Goal: Task Accomplishment & Management: Manage account settings

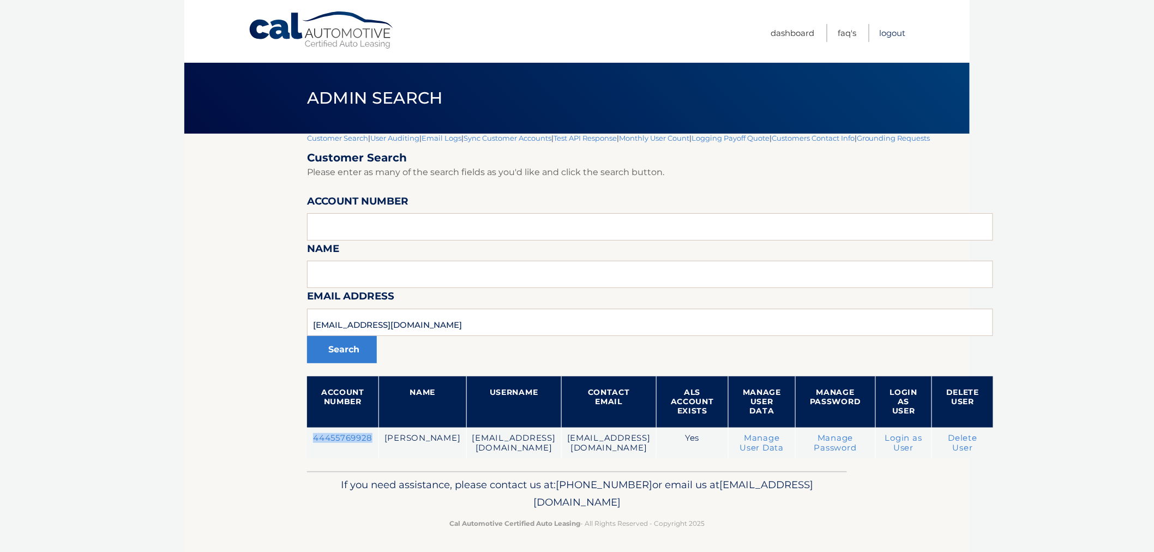
click at [884, 29] on link "Logout" at bounding box center [893, 33] width 26 height 18
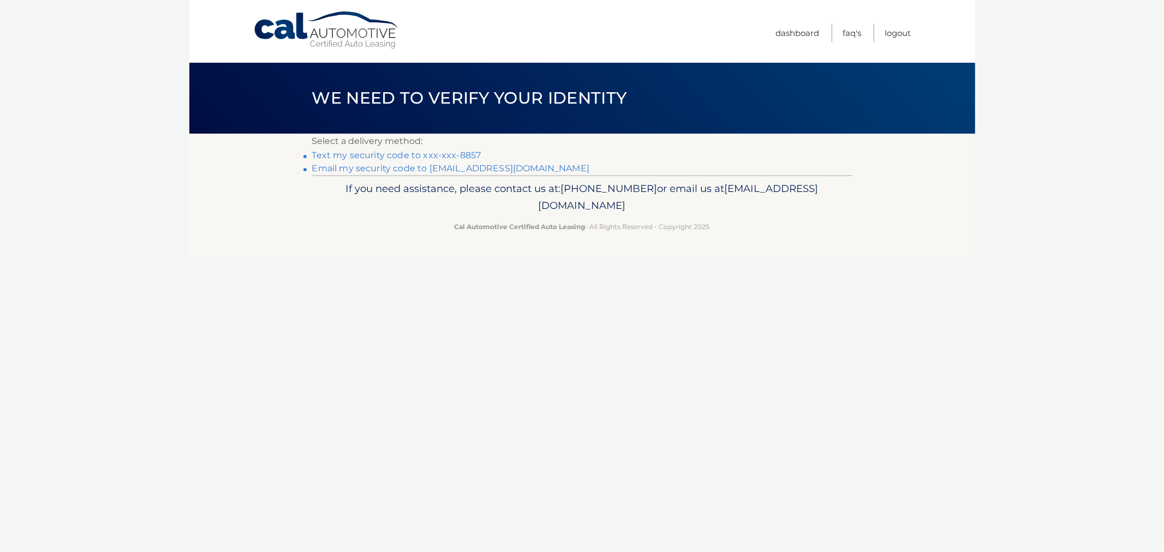
click at [399, 154] on link "Text my security code to xxx-xxx-8857" at bounding box center [396, 155] width 169 height 10
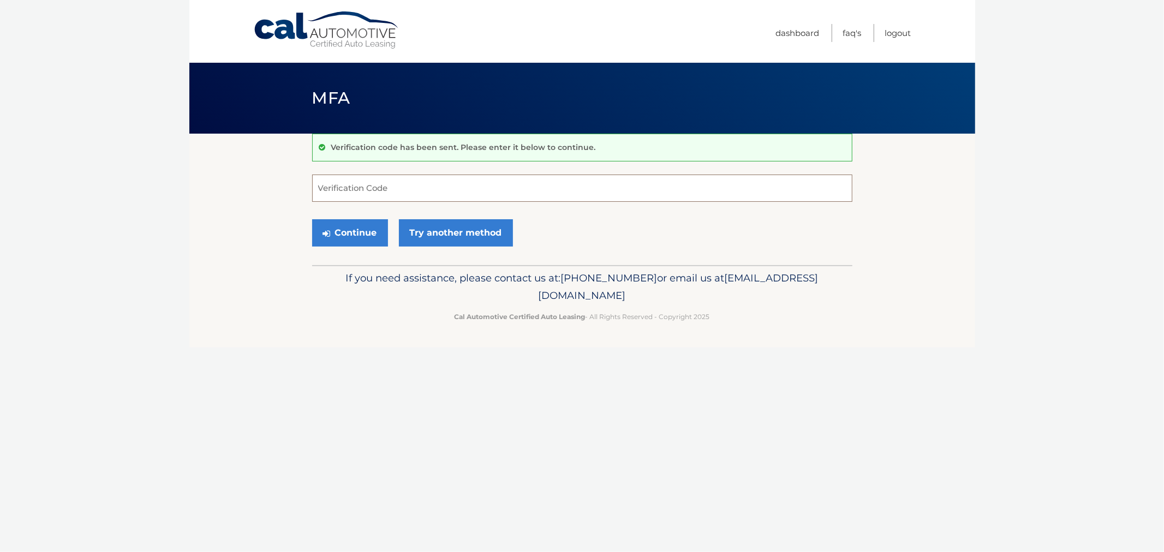
click at [408, 186] on input "Verification Code" at bounding box center [582, 188] width 540 height 27
type input "885706"
click at [312, 219] on button "Continue" at bounding box center [350, 232] width 76 height 27
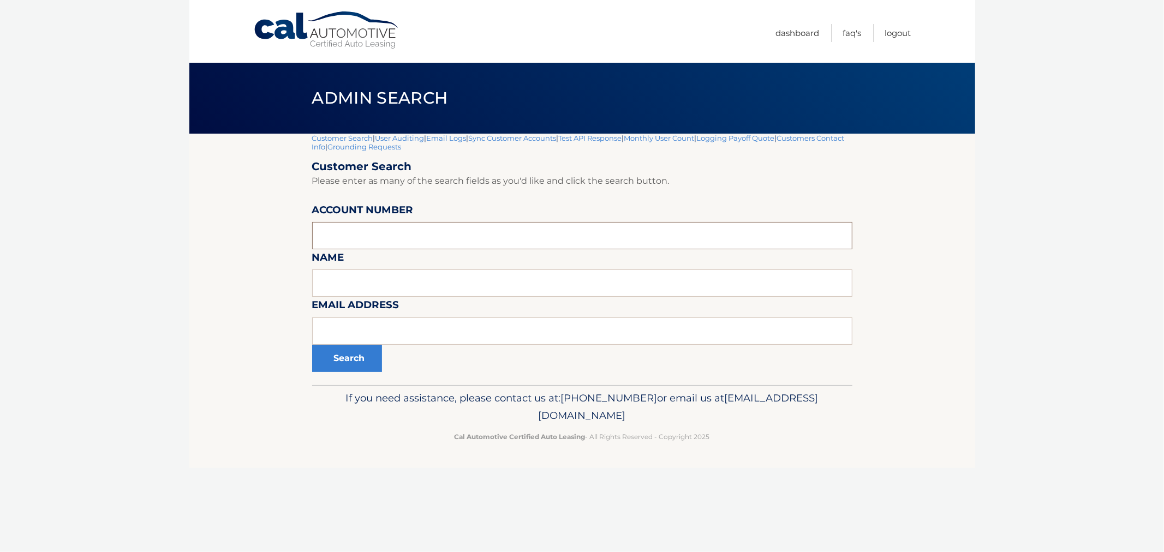
drag, startPoint x: 372, startPoint y: 238, endPoint x: 374, endPoint y: 247, distance: 9.0
click at [372, 238] on input "text" at bounding box center [582, 235] width 540 height 27
click at [379, 318] on input "text" at bounding box center [582, 331] width 540 height 27
type input "kelly"
click at [312, 345] on button "Search" at bounding box center [347, 358] width 70 height 27
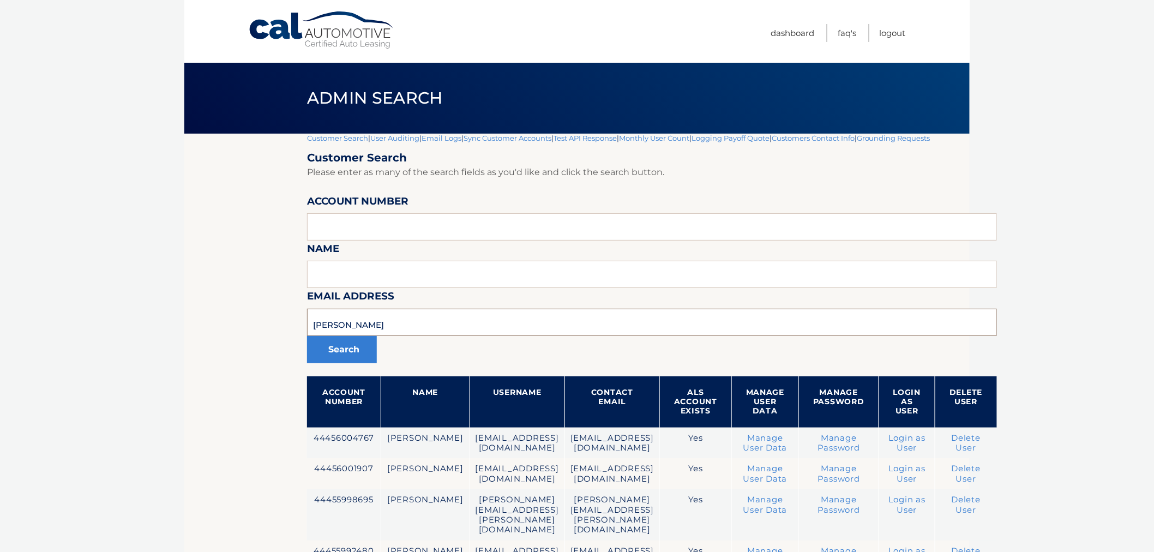
click at [397, 327] on input "kelly" at bounding box center [652, 322] width 690 height 27
type input "kellyeliza"
click at [307, 336] on button "Search" at bounding box center [342, 349] width 70 height 27
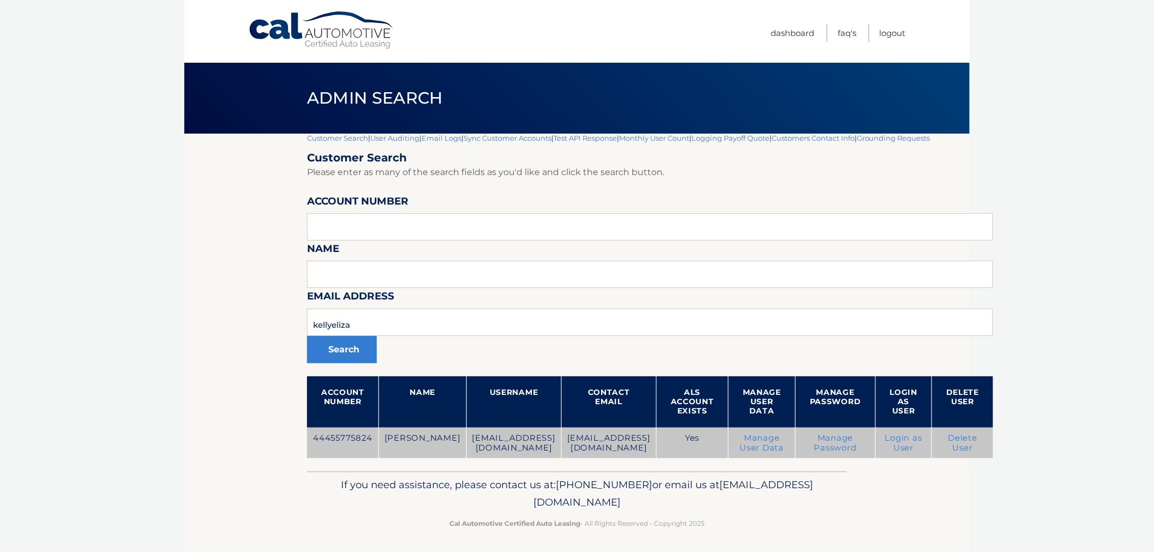
click at [923, 442] on link "Login as User" at bounding box center [904, 443] width 37 height 20
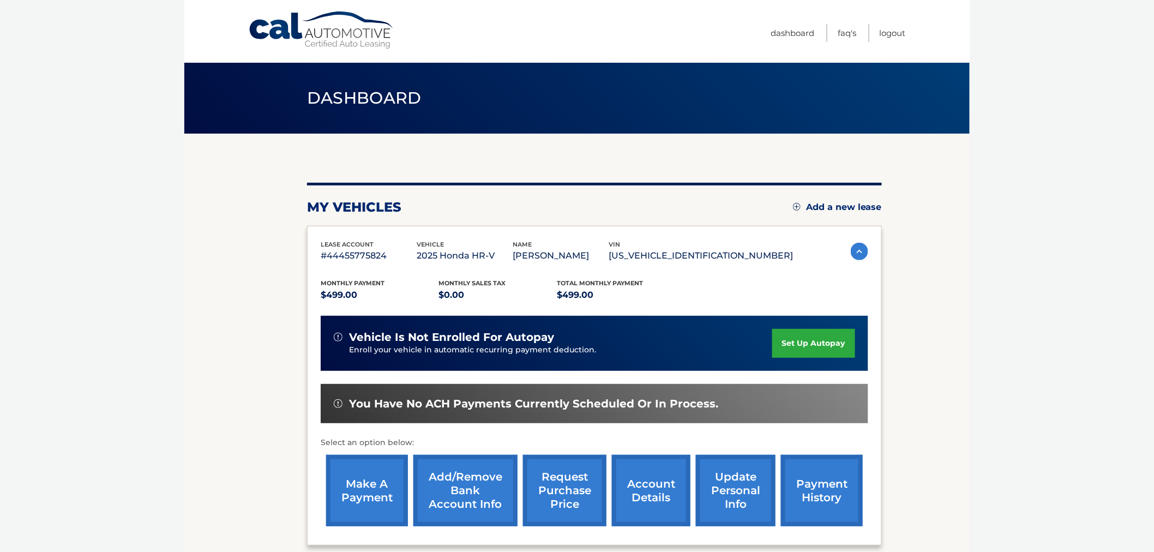
click at [837, 345] on link "set up autopay" at bounding box center [814, 343] width 83 height 29
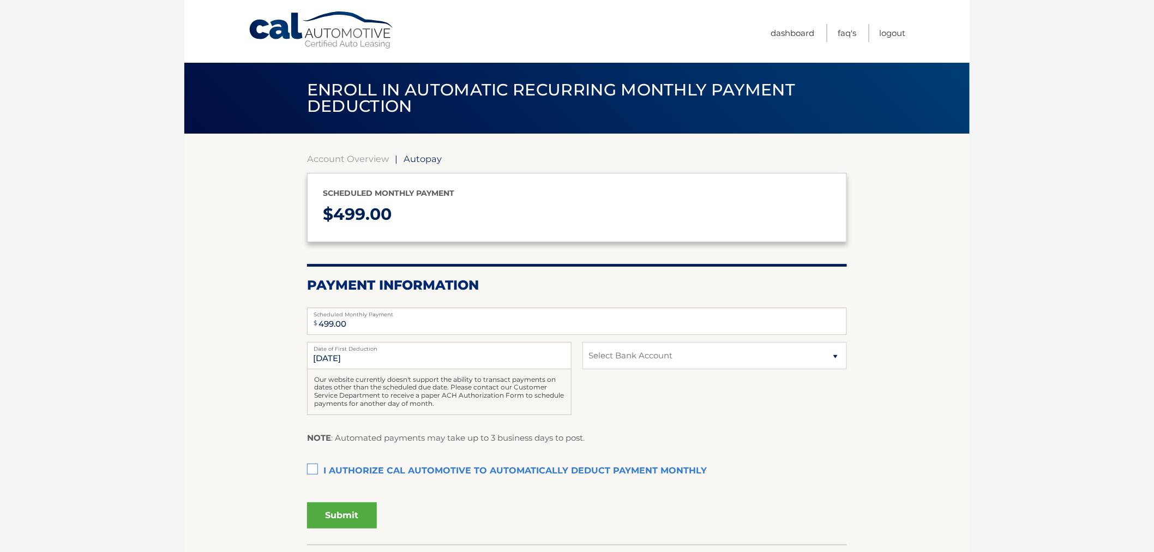
click at [312, 468] on label "I authorize cal automotive to automatically deduct payment monthly This checkbo…" at bounding box center [577, 471] width 540 height 22
click at [0, 0] on input "I authorize cal automotive to automatically deduct payment monthly This checkbo…" at bounding box center [0, 0] width 0 height 0
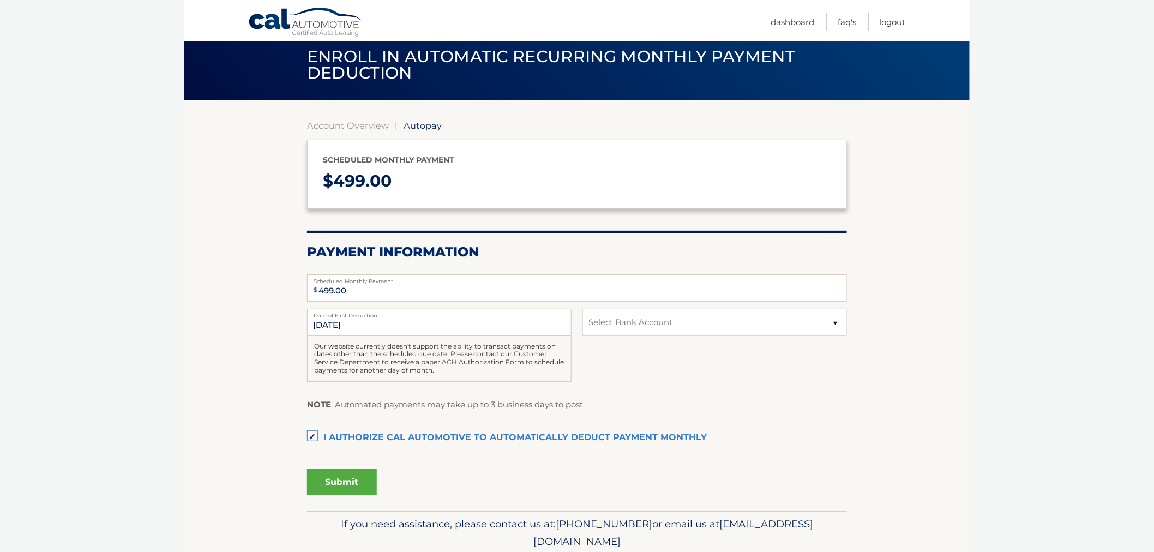
scroll to position [61, 0]
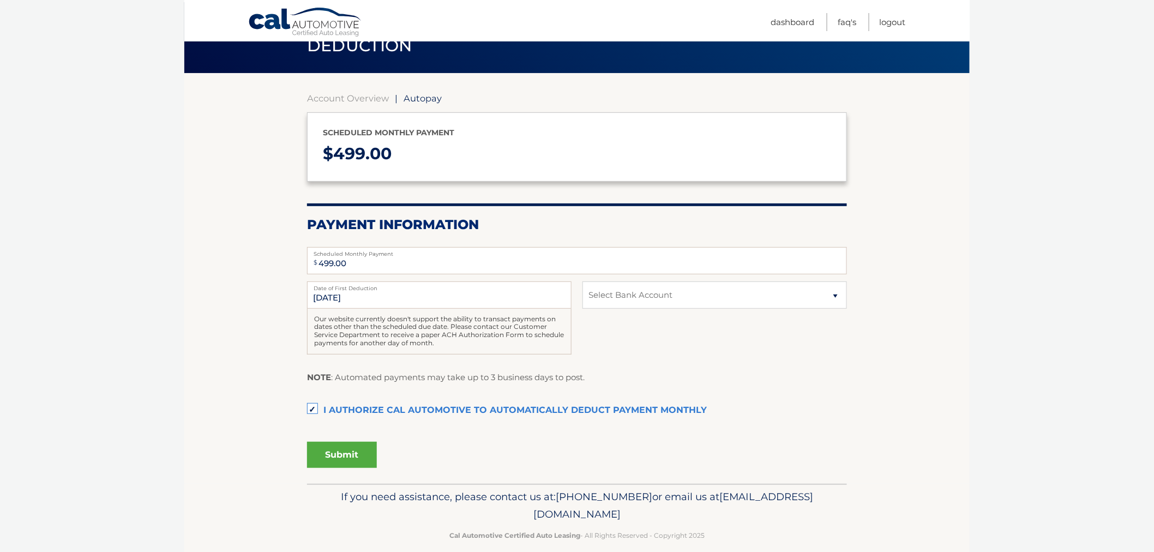
click at [688, 309] on div "11/1/2025 Date of First Deduction Our website currently doesn't support the abi…" at bounding box center [577, 324] width 540 height 85
click at [695, 294] on select "Select Bank Account Checking BANK OF AMERICA N.A. *****0218 Savings BANK OF AME…" at bounding box center [715, 295] width 265 height 27
select select "Y2M4M2VhYWMtZGNmYy00OThkLTllYjAtNDc1NTNiYzk5NTQy"
click at [583, 282] on select "Select Bank Account Checking BANK OF AMERICA N.A. *****0218 Savings BANK OF AME…" at bounding box center [715, 295] width 265 height 27
click at [986, 337] on body "Cal Automotive Menu Dashboard FAQ's Logout | $" at bounding box center [577, 215] width 1154 height 552
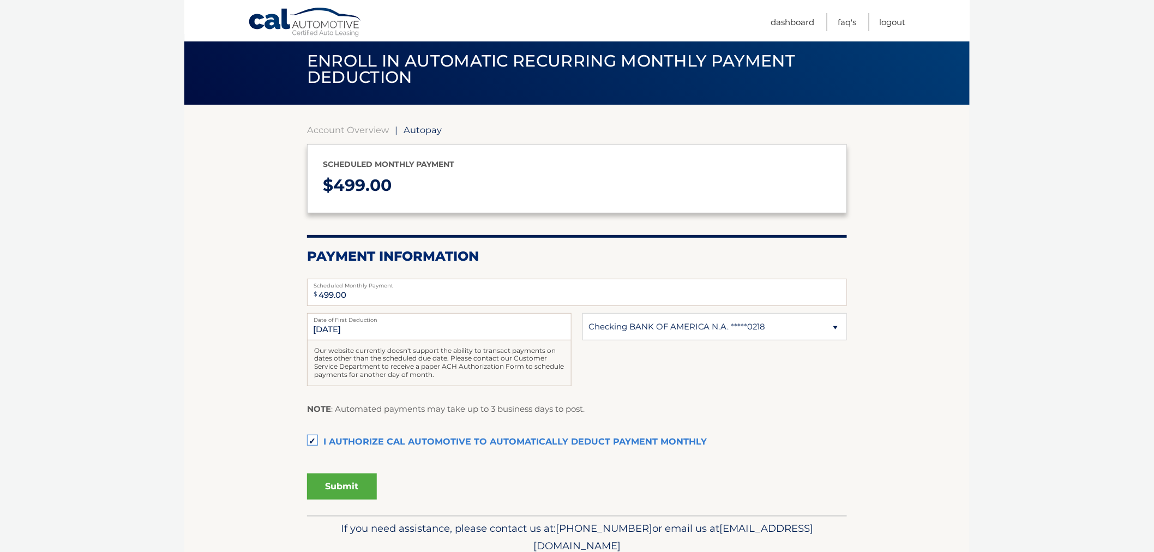
scroll to position [0, 0]
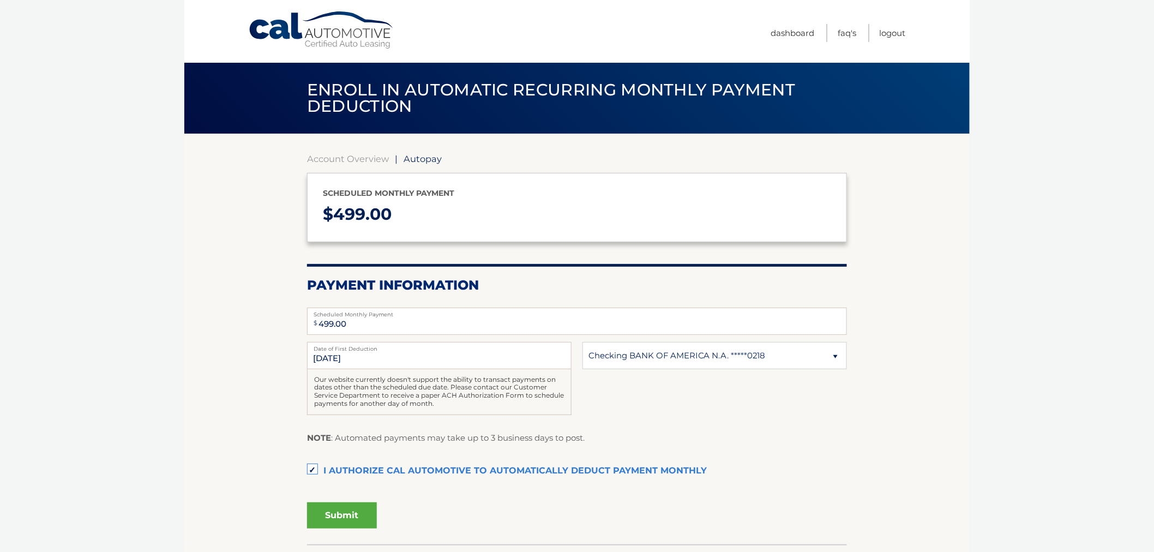
click at [1021, 295] on body "Cal Automotive Menu Dashboard FAQ's Logout | $" at bounding box center [577, 276] width 1154 height 552
click at [347, 530] on div "Submit" at bounding box center [577, 519] width 540 height 43
click at [351, 519] on button "Submit" at bounding box center [342, 516] width 70 height 26
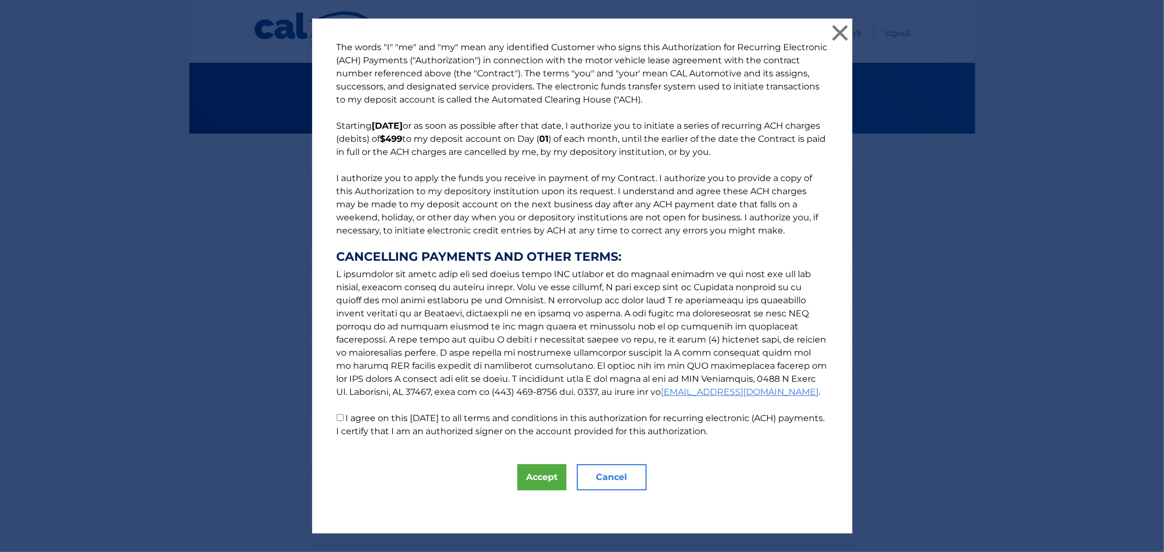
click at [344, 423] on p "The words "I" "me" and "my" mean any identified Customer who signs this Authori…" at bounding box center [582, 239] width 513 height 397
click at [335, 424] on p "The words "I" "me" and "my" mean any identified Customer who signs this Authori…" at bounding box center [582, 239] width 513 height 397
click at [337, 420] on input "I agree on this 10/13/2025 to all terms and conditions in this authorization fo…" at bounding box center [340, 417] width 7 height 7
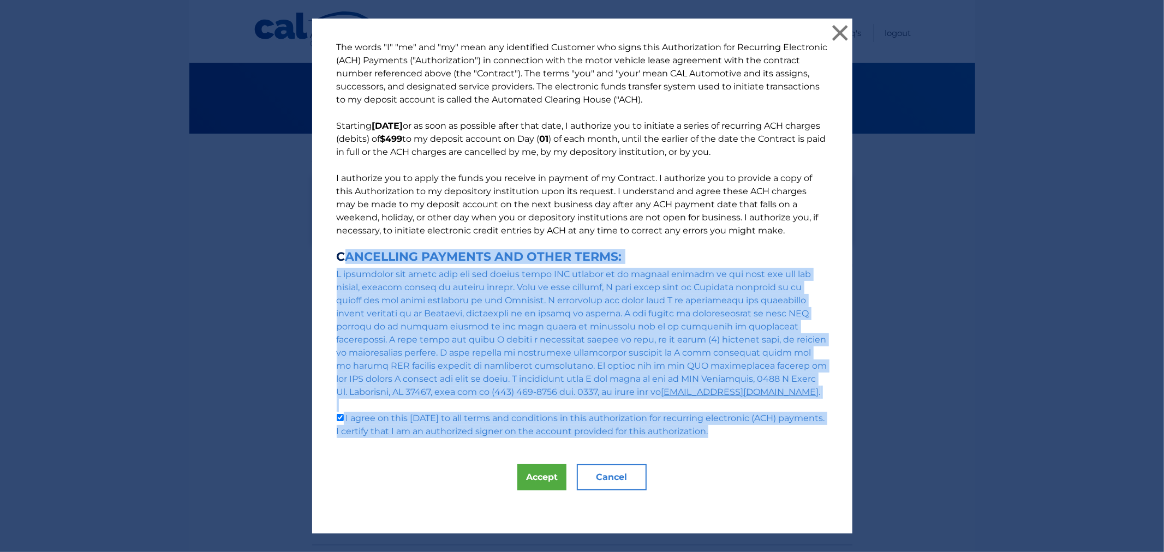
drag, startPoint x: 328, startPoint y: 253, endPoint x: 754, endPoint y: 438, distance: 464.0
click at [751, 439] on div "The words "I" "me" and "my" mean any identified Customer who signs this Authori…" at bounding box center [582, 277] width 540 height 516
click at [757, 440] on div "The words "I" "me" and "my" mean any identified Customer who signs this Authori…" at bounding box center [582, 277] width 540 height 516
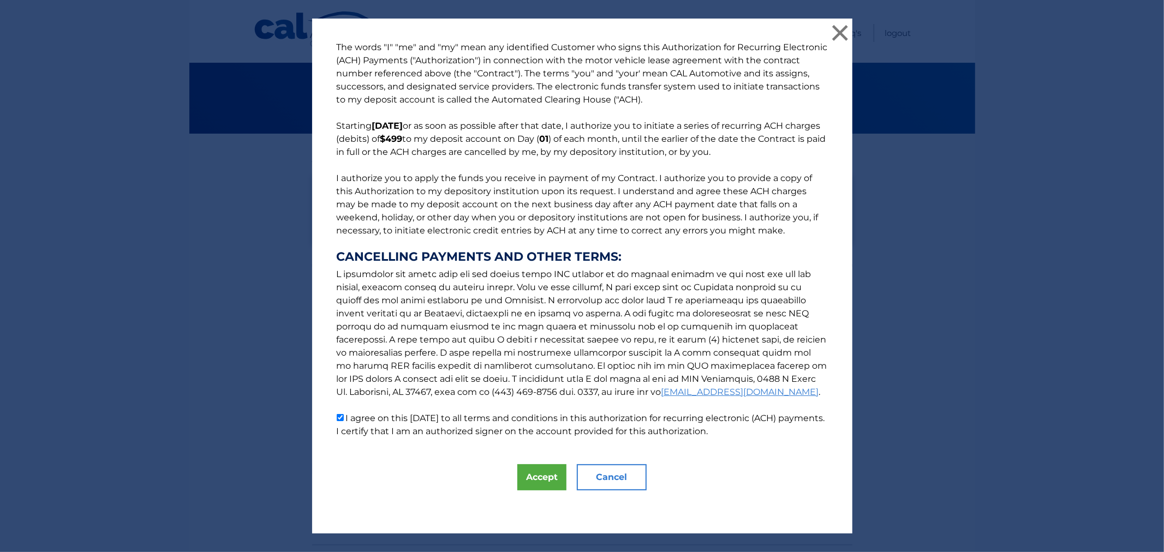
drag, startPoint x: 423, startPoint y: 458, endPoint x: 361, endPoint y: 443, distance: 63.5
click at [418, 458] on div "The words "I" "me" and "my" mean any identified Customer who signs this Authori…" at bounding box center [582, 277] width 540 height 516
click at [337, 418] on input "I agree on this 10/13/2025 to all terms and conditions in this authorization fo…" at bounding box center [340, 417] width 7 height 7
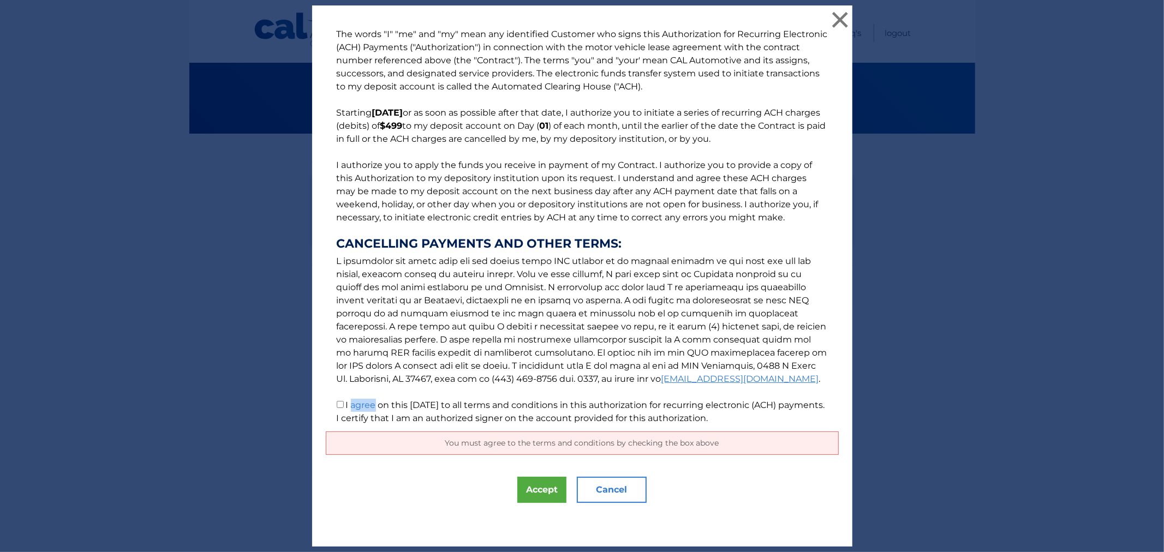
drag, startPoint x: 346, startPoint y: 406, endPoint x: 367, endPoint y: 406, distance: 20.7
click at [367, 406] on label "I agree on this 10/13/2025 to all terms and conditions in this authorization fo…" at bounding box center [581, 411] width 488 height 23
click at [376, 422] on label "I agree on this 10/13/2025 to all terms and conditions in this authorization fo…" at bounding box center [581, 411] width 488 height 23
click at [344, 408] on input "I agree on this 10/13/2025 to all terms and conditions in this authorization fo…" at bounding box center [340, 404] width 7 height 7
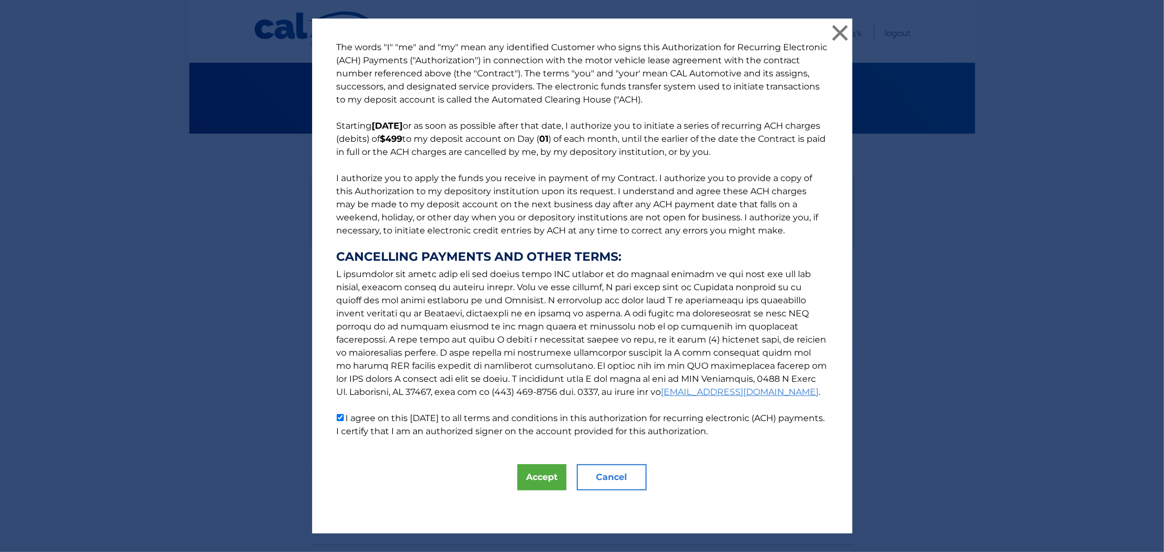
click at [407, 427] on label "I agree on this 10/13/2025 to all terms and conditions in this authorization fo…" at bounding box center [581, 424] width 488 height 23
click at [344, 421] on input "I agree on this 10/13/2025 to all terms and conditions in this authorization fo…" at bounding box center [340, 417] width 7 height 7
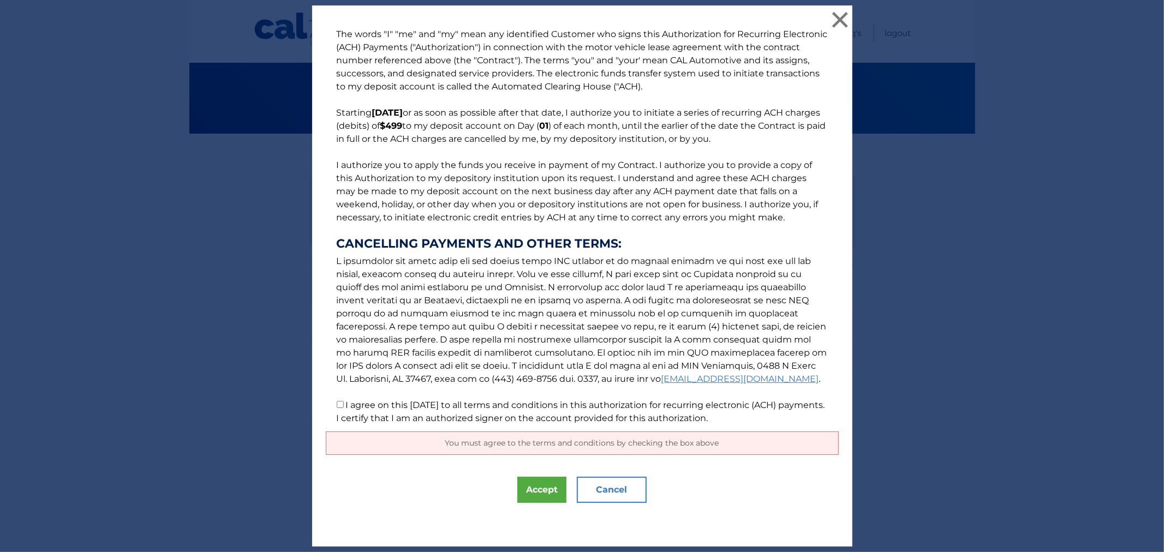
click at [532, 418] on label "I agree on this 10/13/2025 to all terms and conditions in this authorization fo…" at bounding box center [581, 411] width 488 height 23
click at [344, 408] on input "I agree on this 10/13/2025 to all terms and conditions in this authorization fo…" at bounding box center [340, 404] width 7 height 7
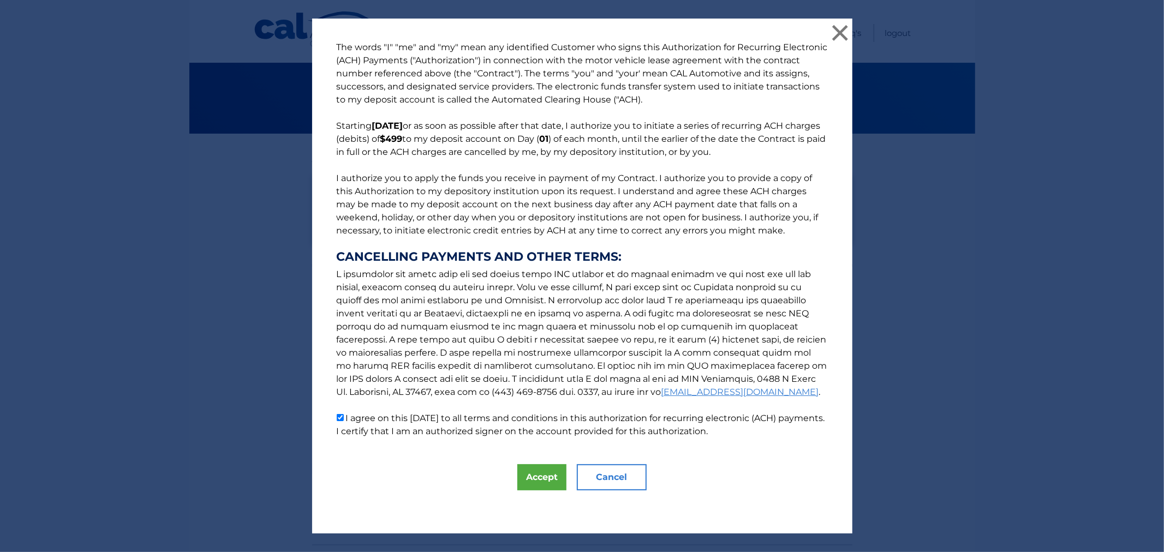
click at [422, 416] on label "I agree on this 10/13/2025 to all terms and conditions in this authorization fo…" at bounding box center [581, 424] width 488 height 23
click at [344, 416] on input "I agree on this 10/13/2025 to all terms and conditions in this authorization fo…" at bounding box center [340, 417] width 7 height 7
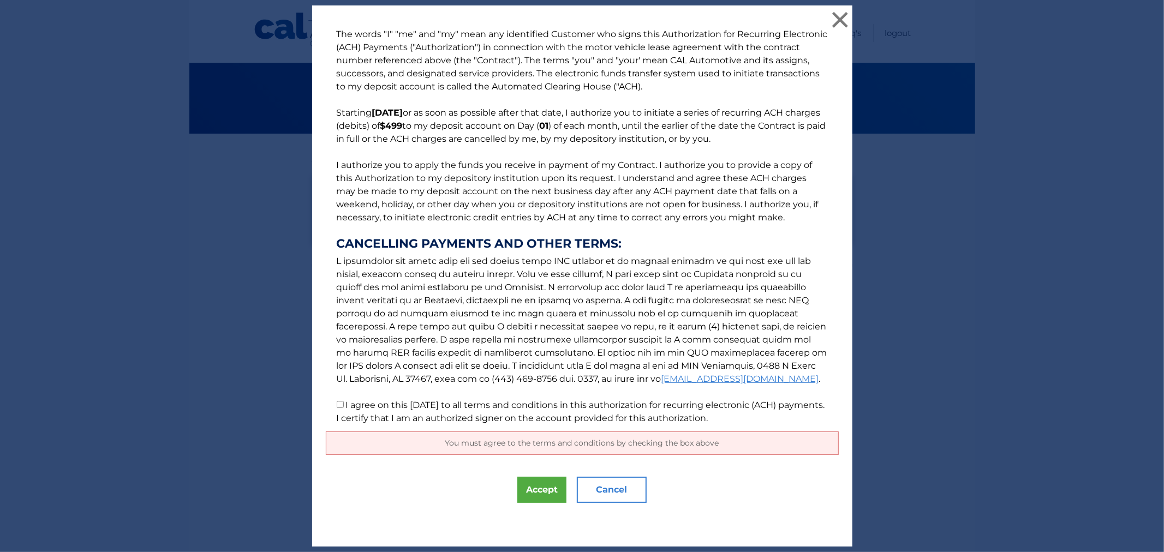
click at [421, 416] on label "I agree on this 10/13/2025 to all terms and conditions in this authorization fo…" at bounding box center [581, 411] width 488 height 23
click at [344, 408] on input "I agree on this 10/13/2025 to all terms and conditions in this authorization fo…" at bounding box center [340, 404] width 7 height 7
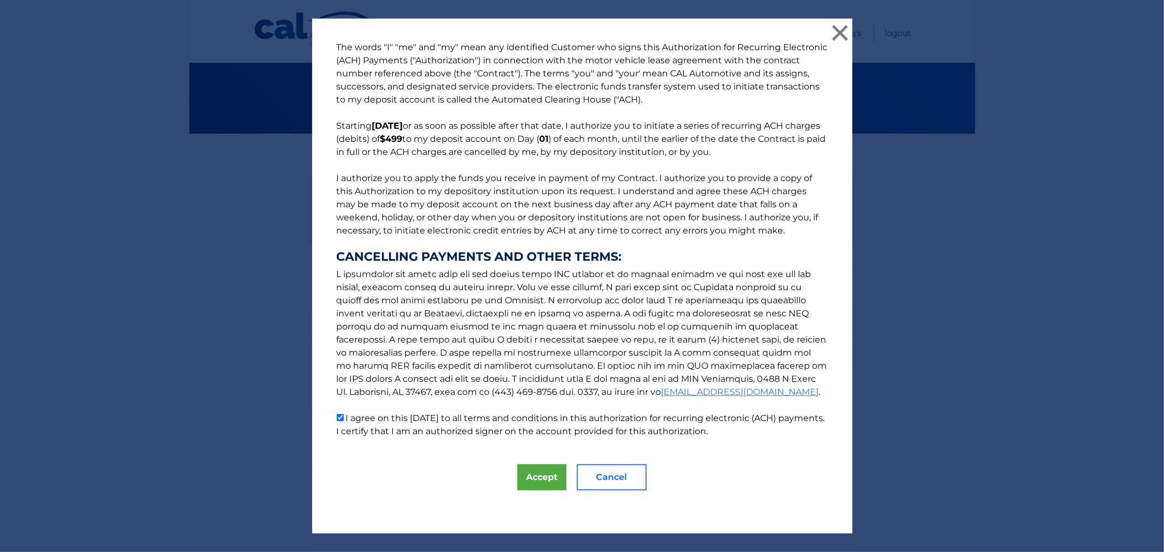
click at [428, 432] on label "I agree on this 10/13/2025 to all terms and conditions in this authorization fo…" at bounding box center [581, 424] width 488 height 23
click at [344, 421] on input "I agree on this 10/13/2025 to all terms and conditions in this authorization fo…" at bounding box center [340, 417] width 7 height 7
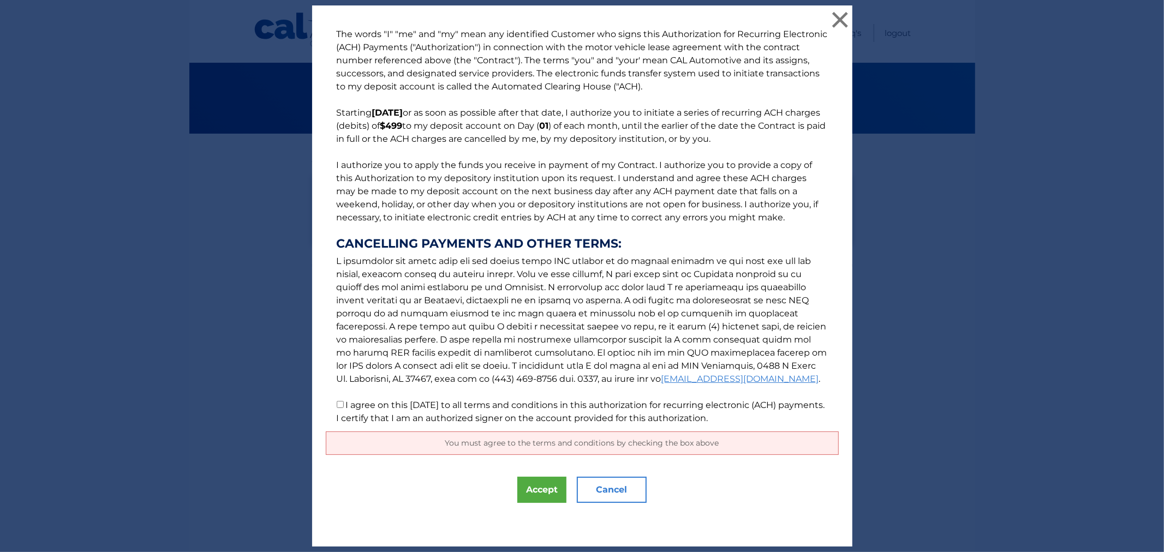
click at [424, 418] on label "I agree on this 10/13/2025 to all terms and conditions in this authorization fo…" at bounding box center [581, 411] width 488 height 23
click at [344, 408] on input "I agree on this 10/13/2025 to all terms and conditions in this authorization fo…" at bounding box center [340, 404] width 7 height 7
checkbox input "true"
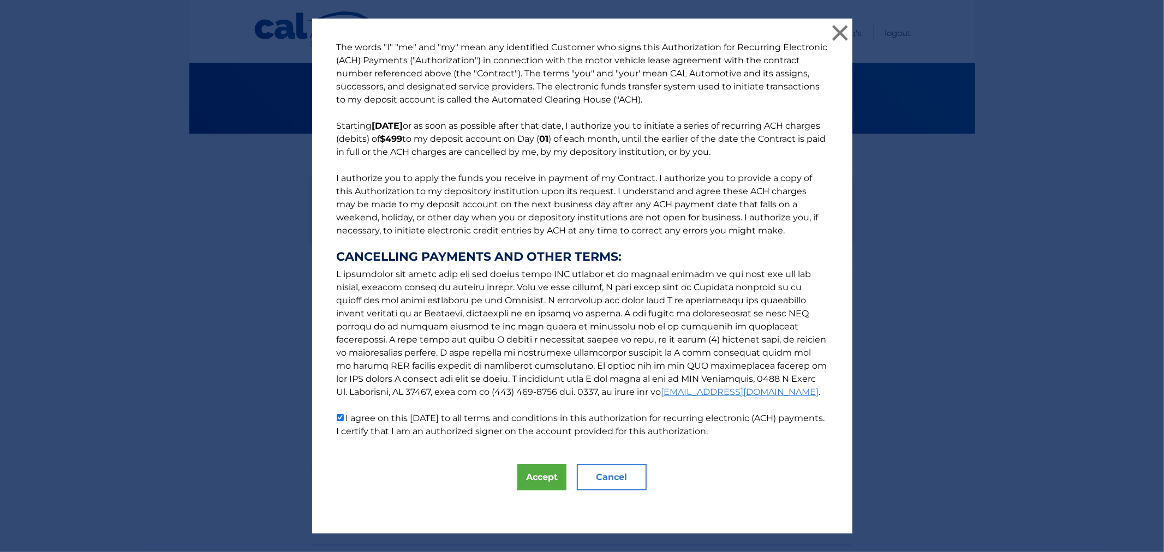
click at [609, 477] on button "Cancel" at bounding box center [612, 477] width 70 height 26
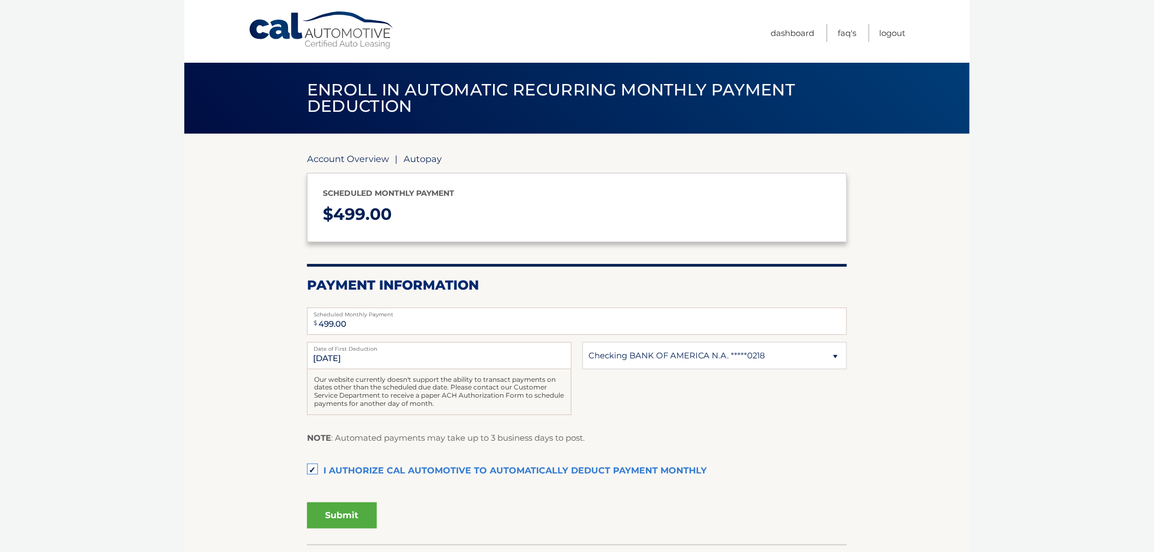
click at [350, 156] on link "Account Overview" at bounding box center [348, 158] width 82 height 11
